Goal: Find specific page/section: Find specific page/section

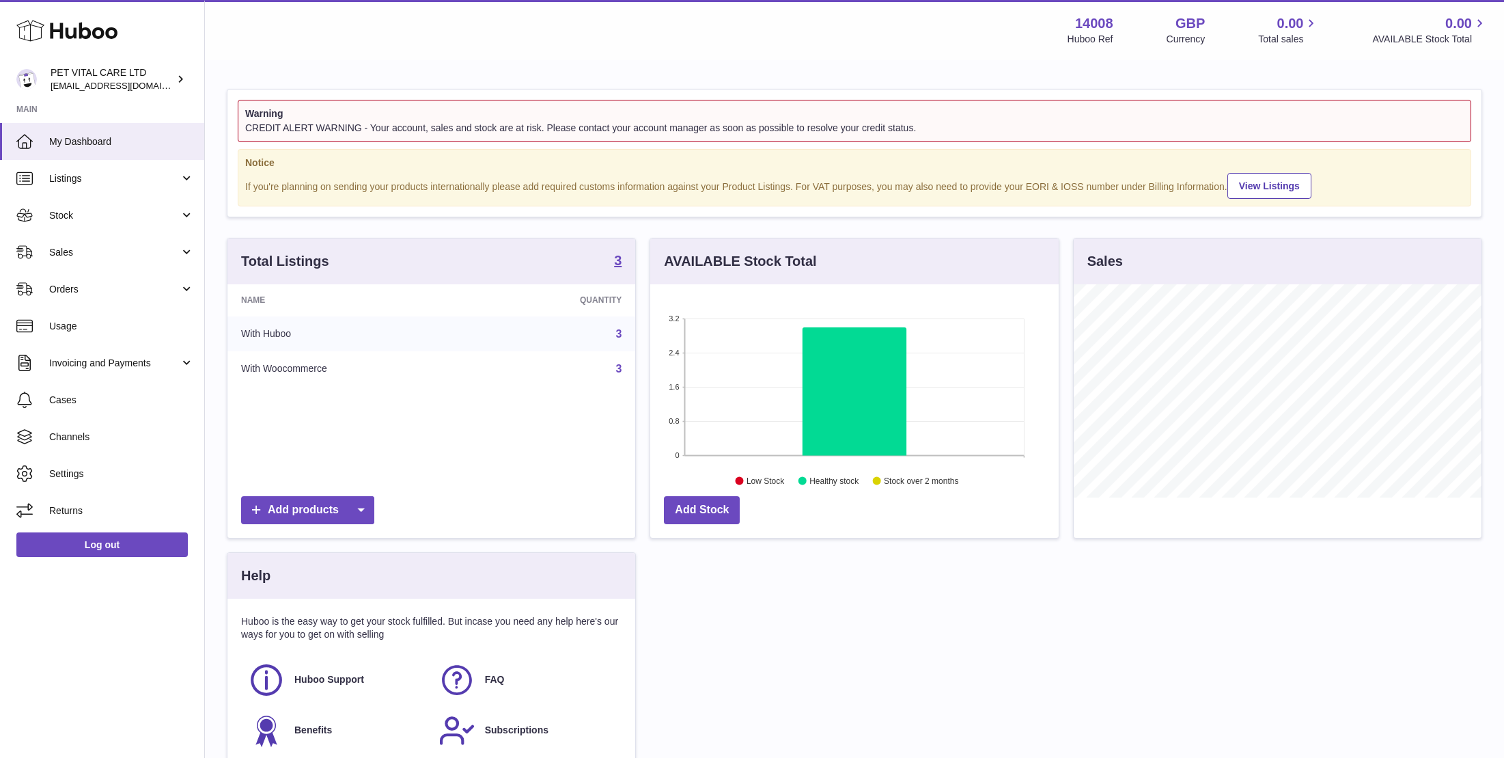
scroll to position [213, 408]
click at [73, 212] on span "Stock" at bounding box center [114, 215] width 130 height 13
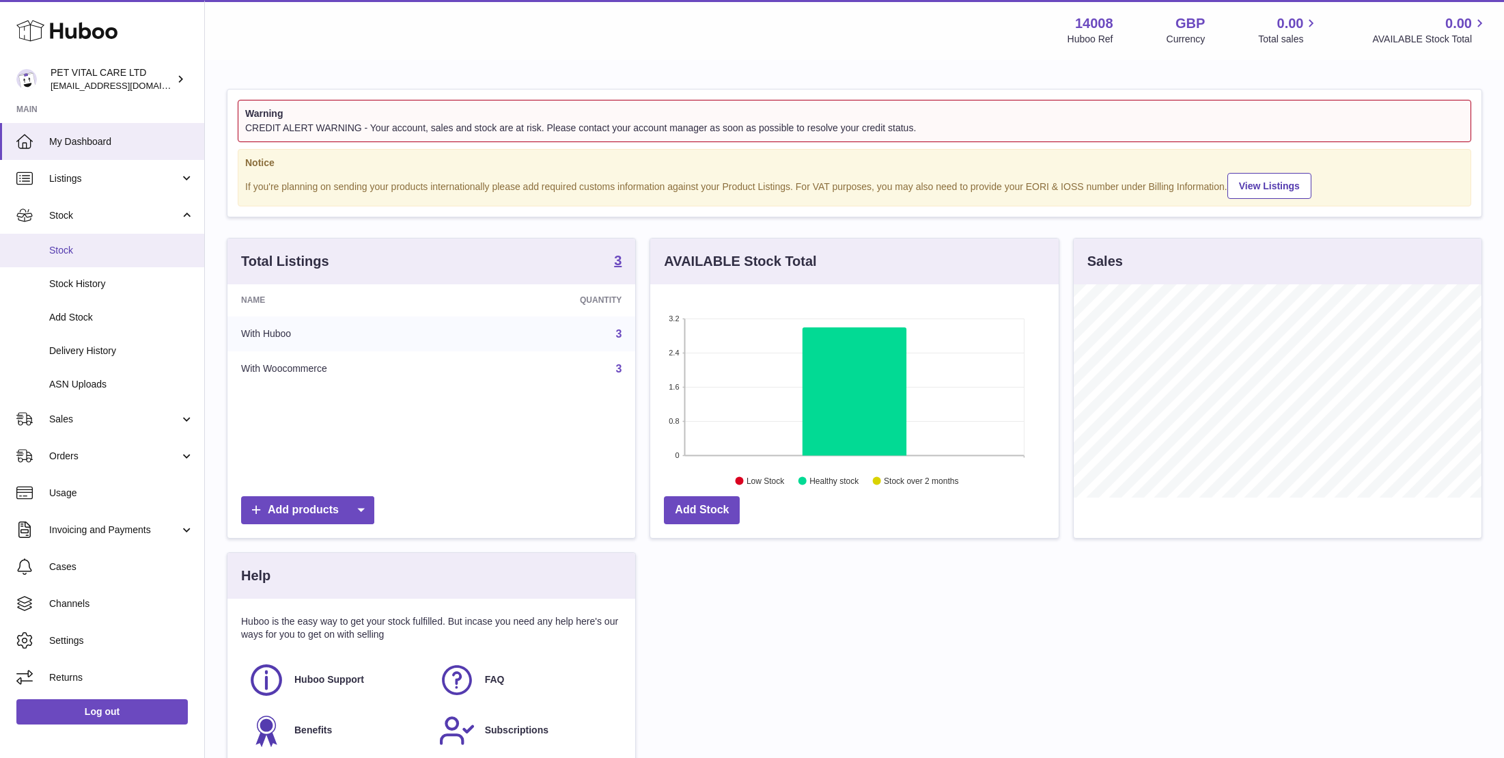
click at [74, 249] on span "Stock" at bounding box center [121, 250] width 145 height 13
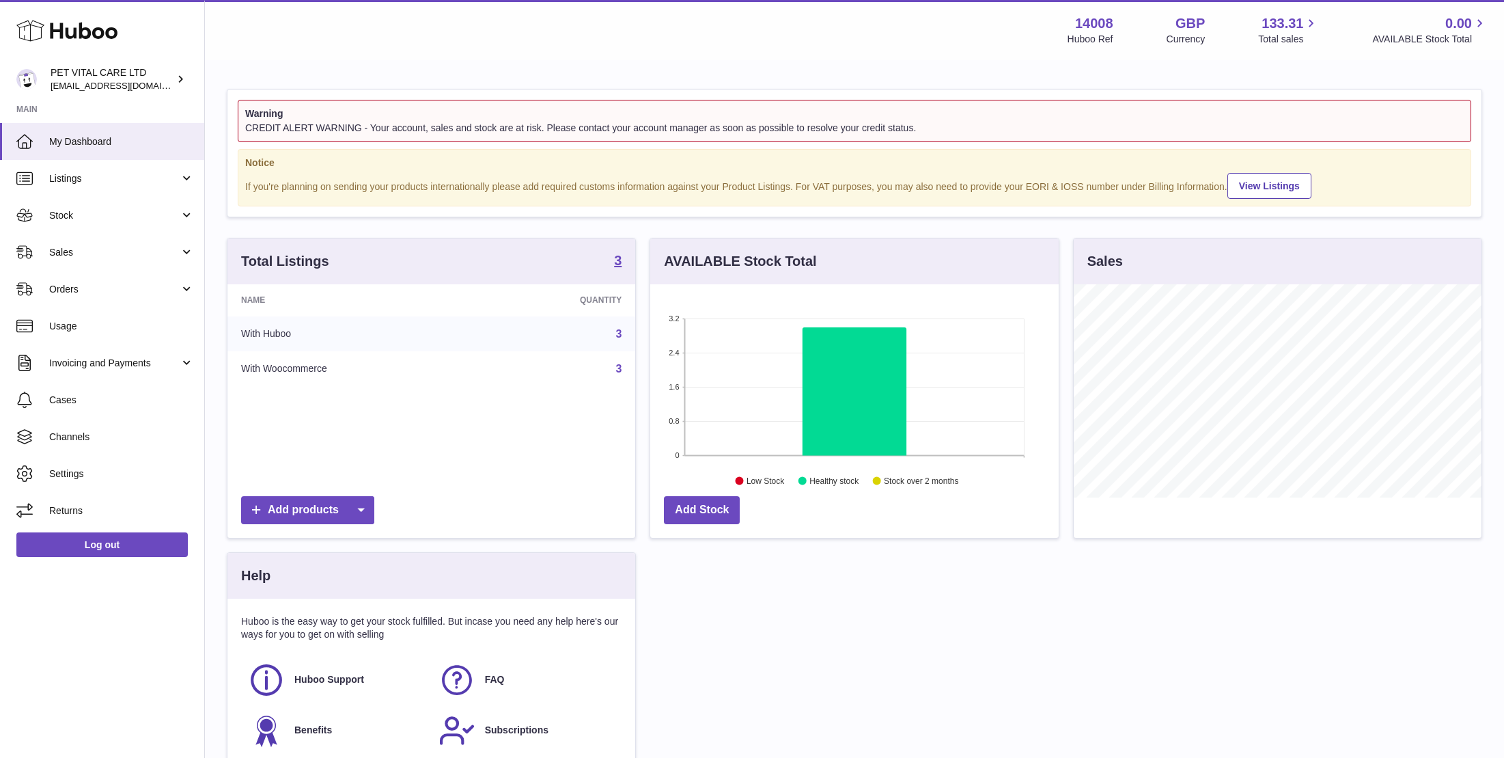
scroll to position [213, 408]
click at [85, 212] on span "Stock" at bounding box center [114, 215] width 130 height 13
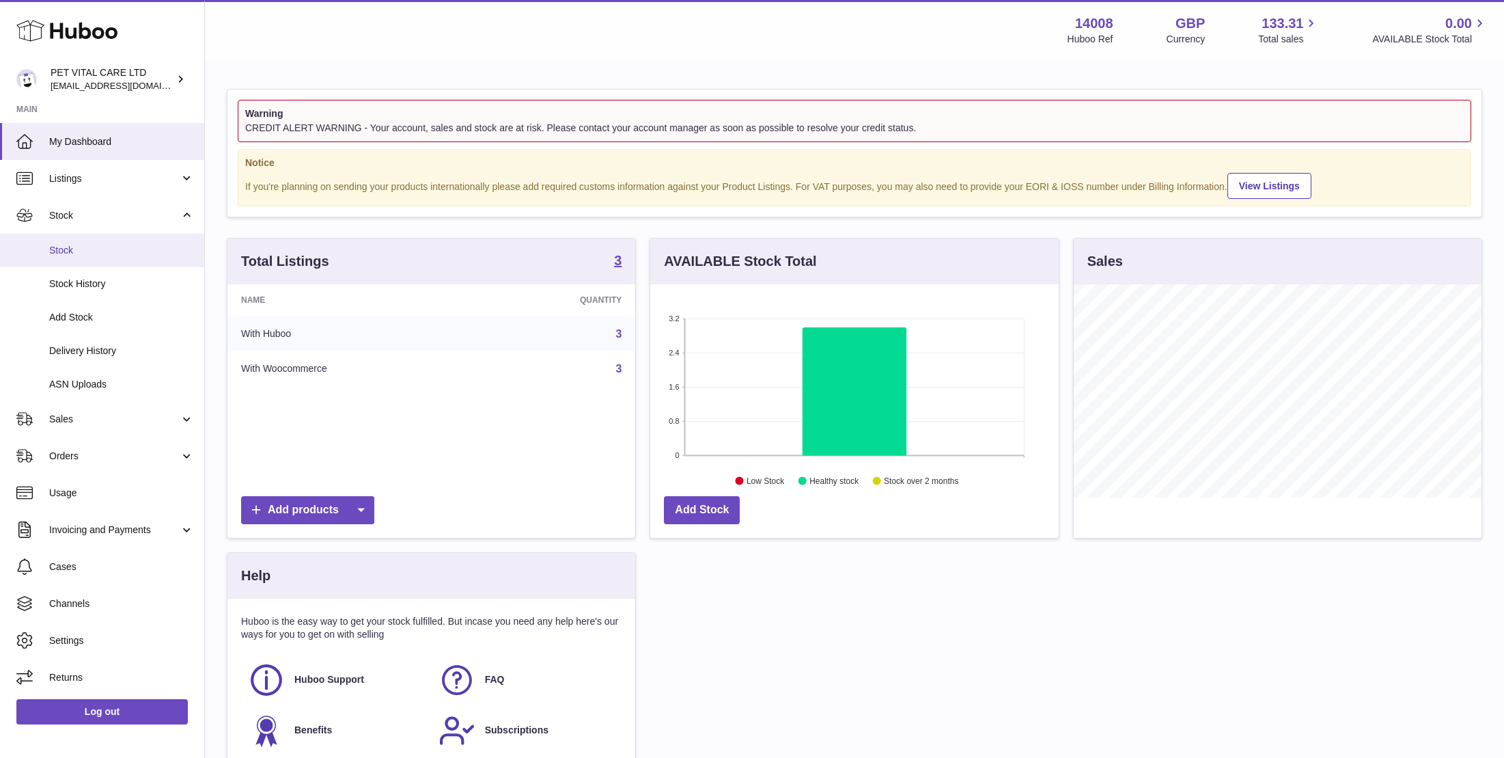
click at [85, 253] on span "Stock" at bounding box center [121, 250] width 145 height 13
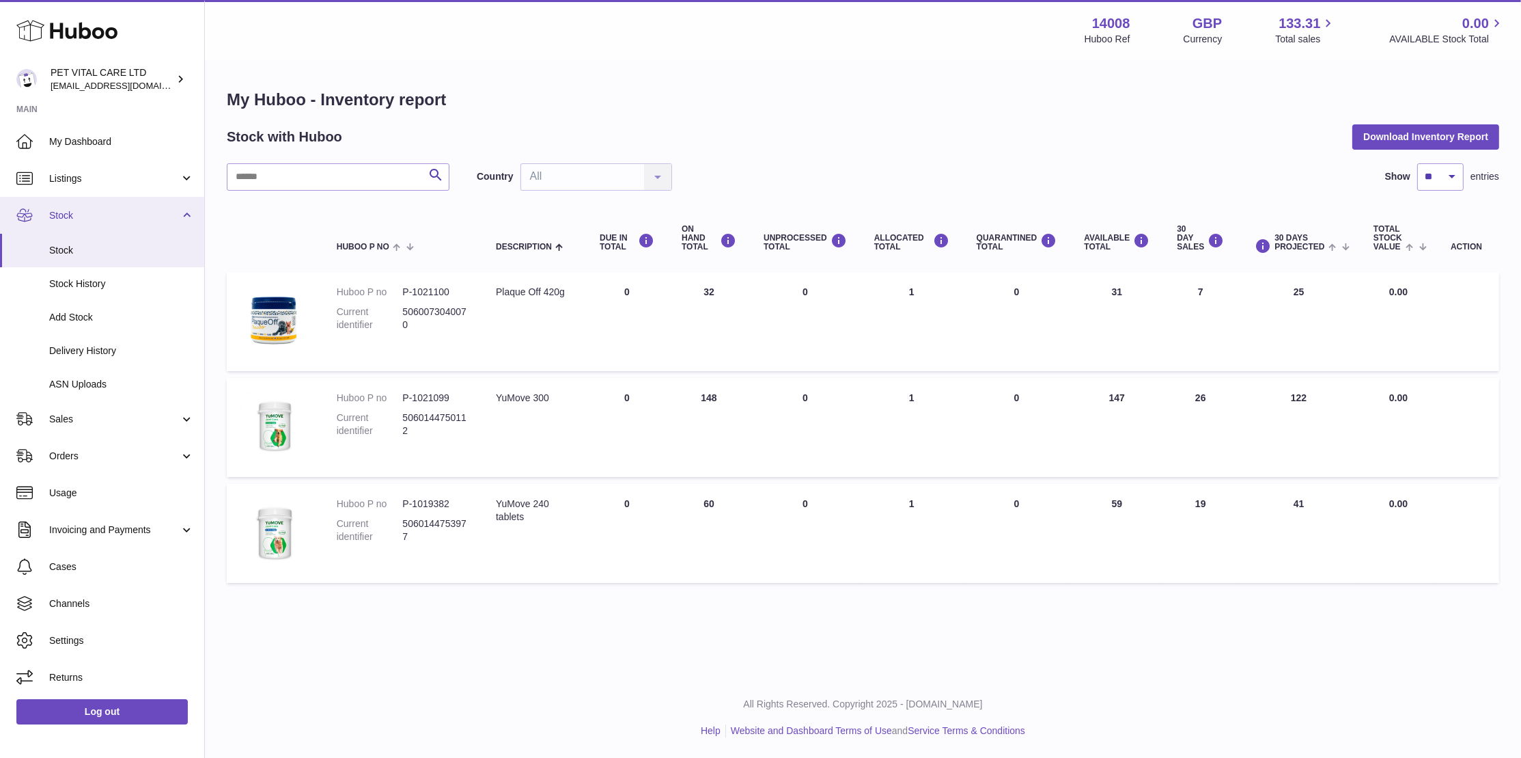
click at [75, 217] on span "Stock" at bounding box center [114, 215] width 130 height 13
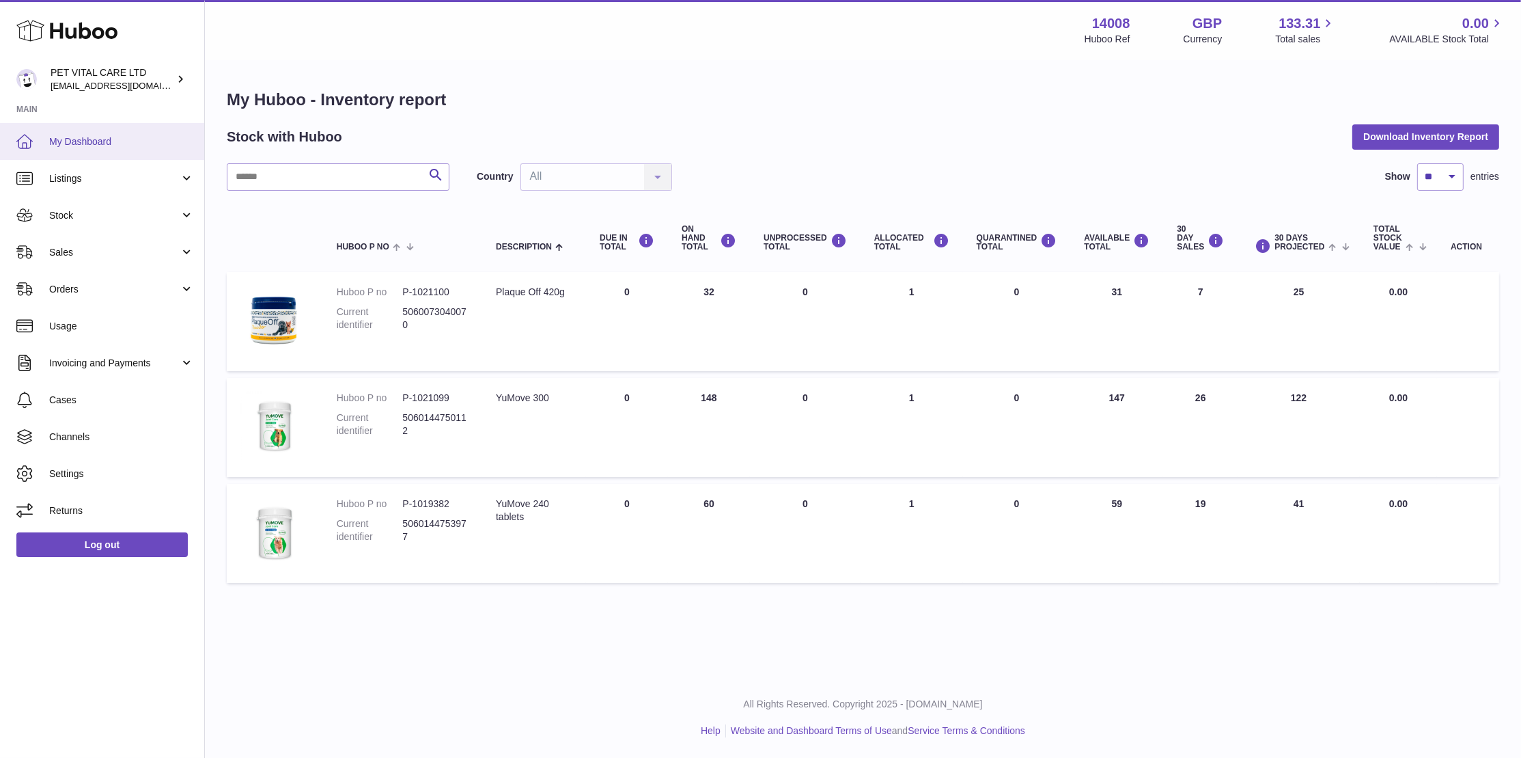
click at [85, 140] on span "My Dashboard" at bounding box center [121, 141] width 145 height 13
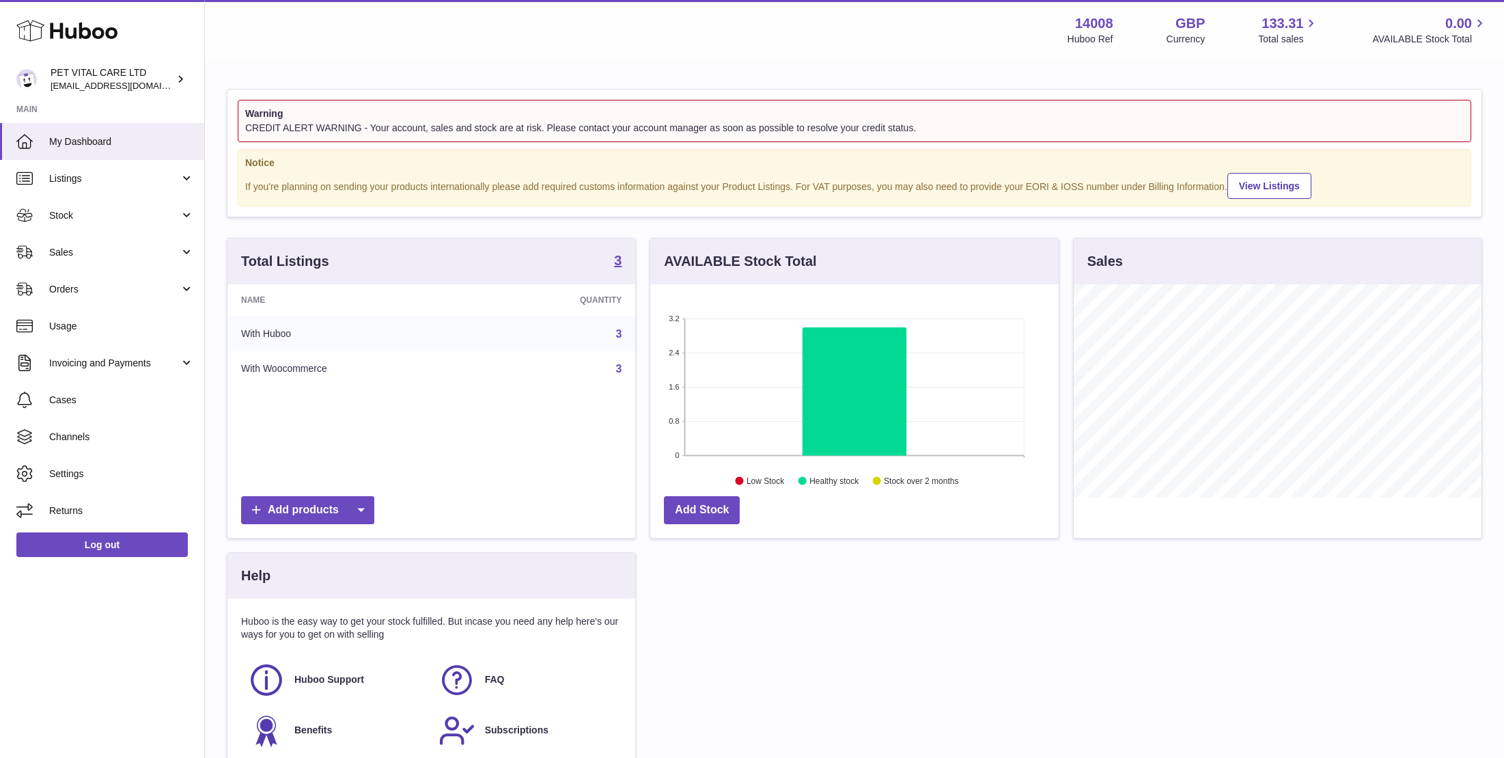
scroll to position [213, 408]
